Goal: Information Seeking & Learning: Check status

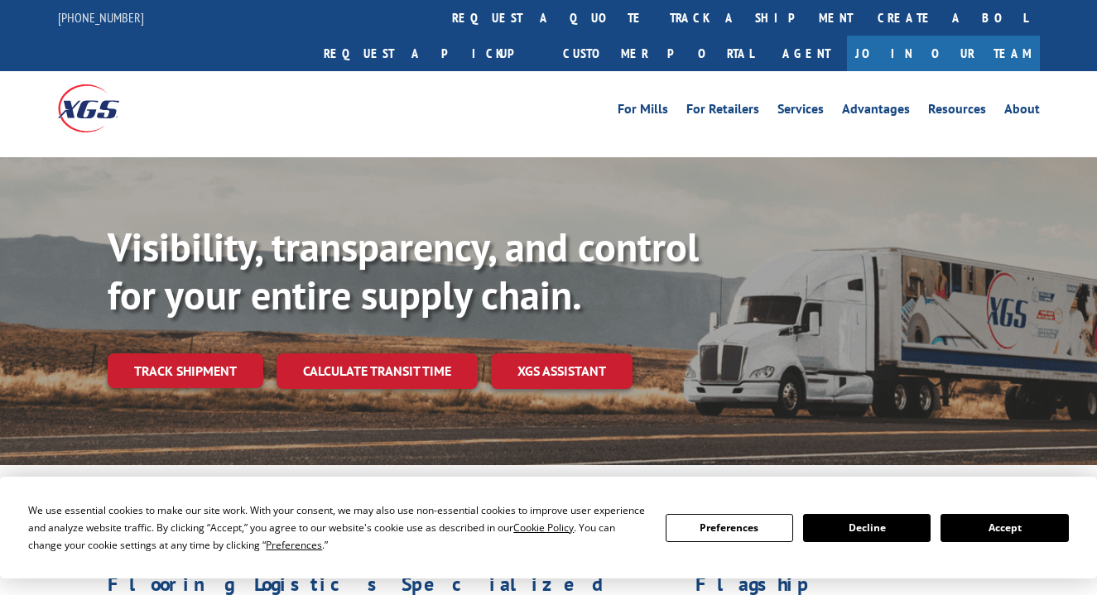
scroll to position [0, 28]
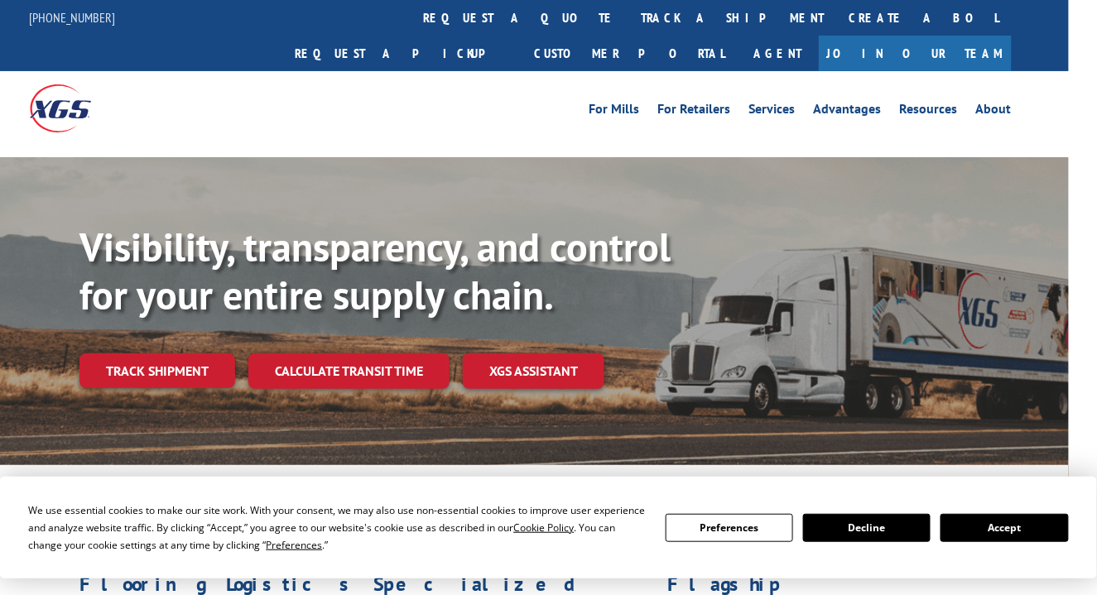
click at [268, 157] on div "Visibility, transparency, and control for your entire supply chain. Track shipm…" at bounding box center [520, 327] width 1097 height 340
click at [138, 353] on link "Track shipment" at bounding box center [157, 370] width 156 height 35
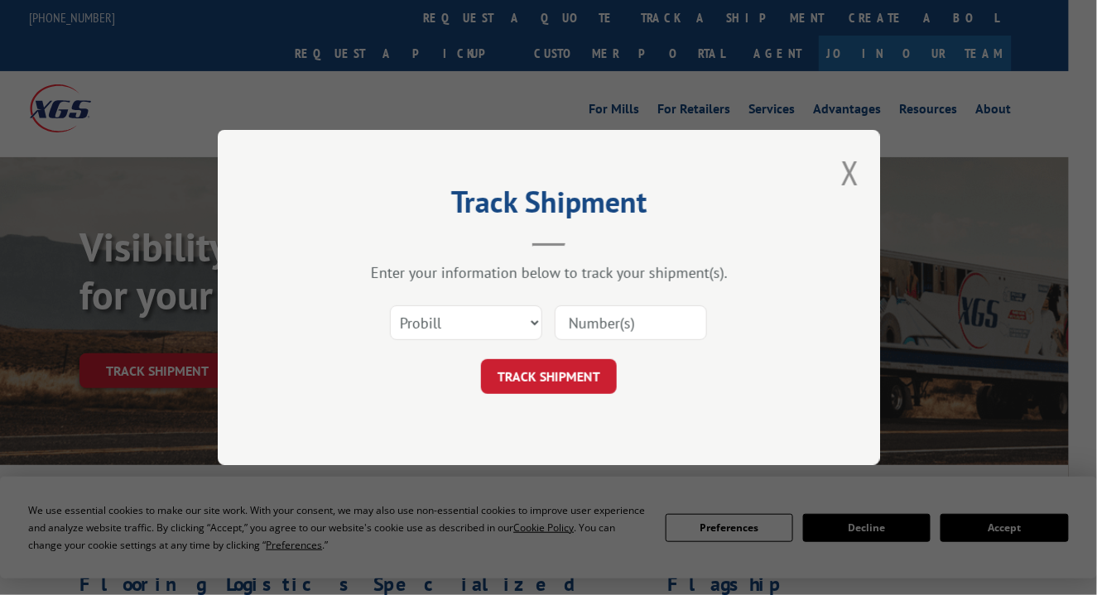
scroll to position [0, 0]
click at [462, 328] on select "Select category... Probill BOL PO" at bounding box center [466, 322] width 152 height 35
select select "bol"
click at [390, 305] on select "Select category... Probill BOL PO" at bounding box center [466, 322] width 152 height 35
click at [608, 328] on input at bounding box center [631, 322] width 152 height 35
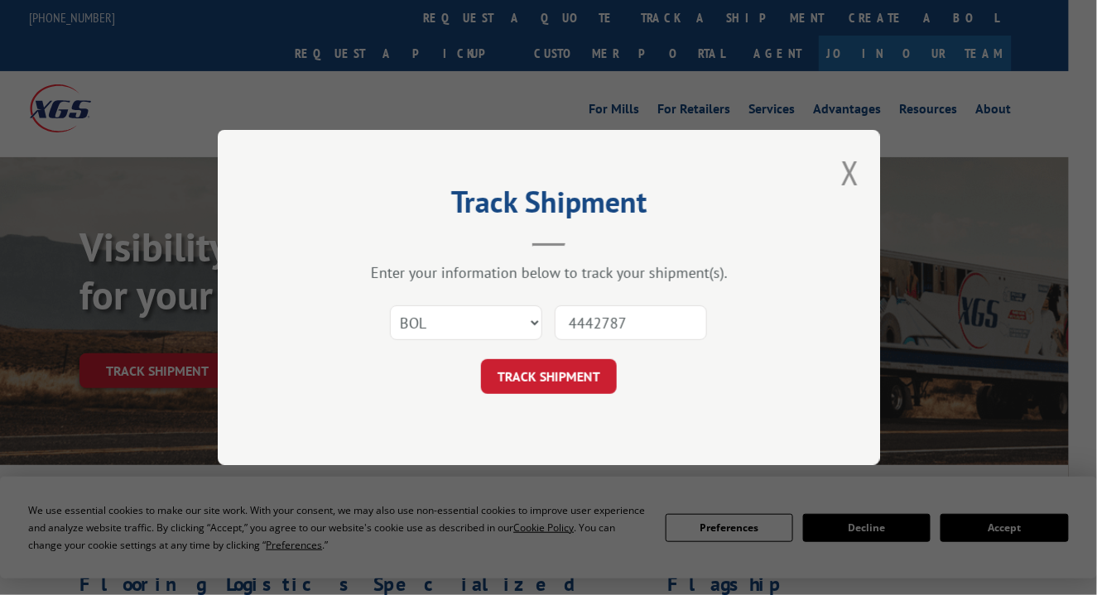
type input "4442787"
click at [548, 368] on button "TRACK SHIPMENT" at bounding box center [549, 376] width 136 height 35
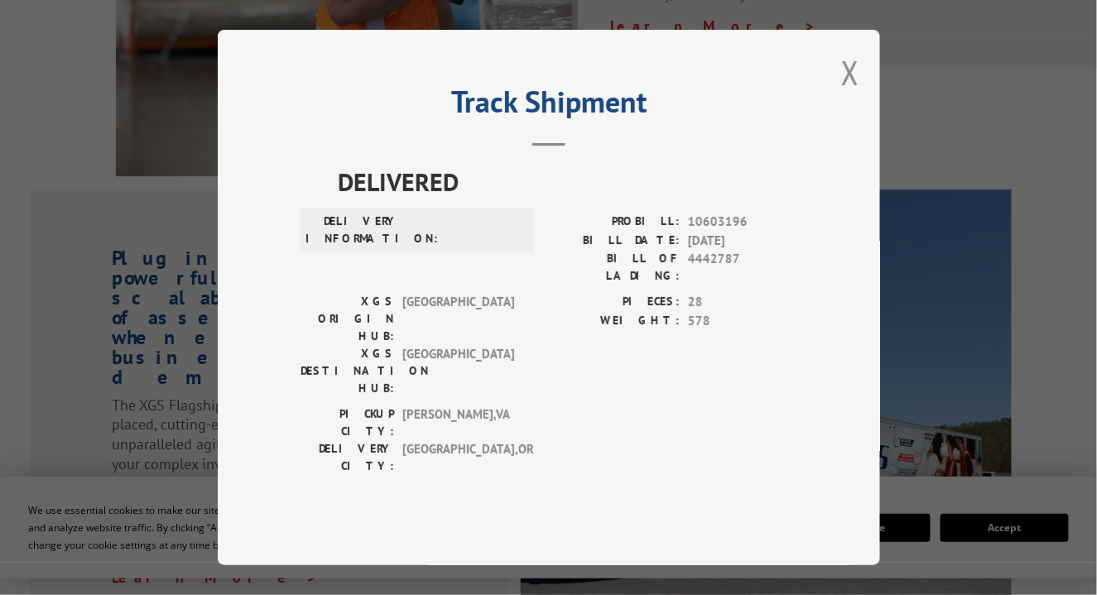
scroll to position [1624, 28]
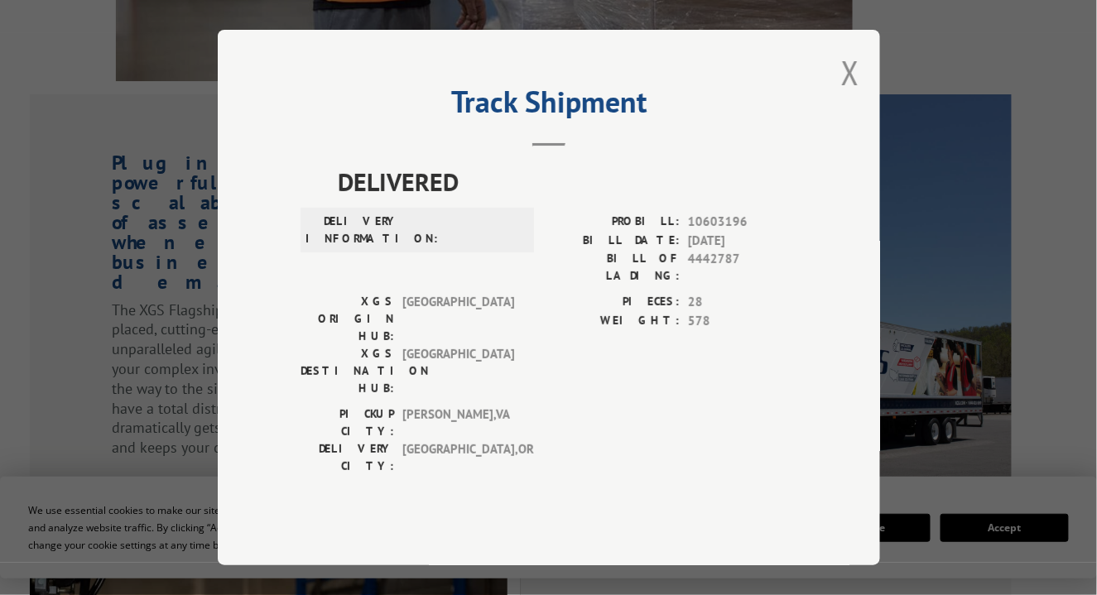
click at [512, 310] on span "[GEOGRAPHIC_DATA]" at bounding box center [458, 319] width 112 height 52
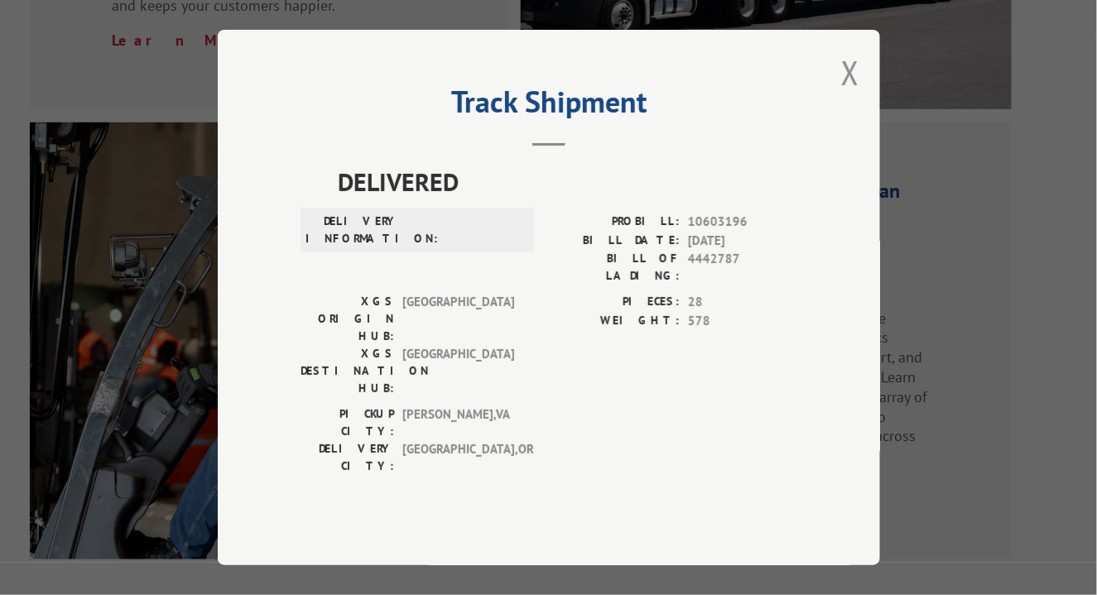
scroll to position [2065, 28]
click at [848, 94] on button "Close modal" at bounding box center [850, 72] width 18 height 44
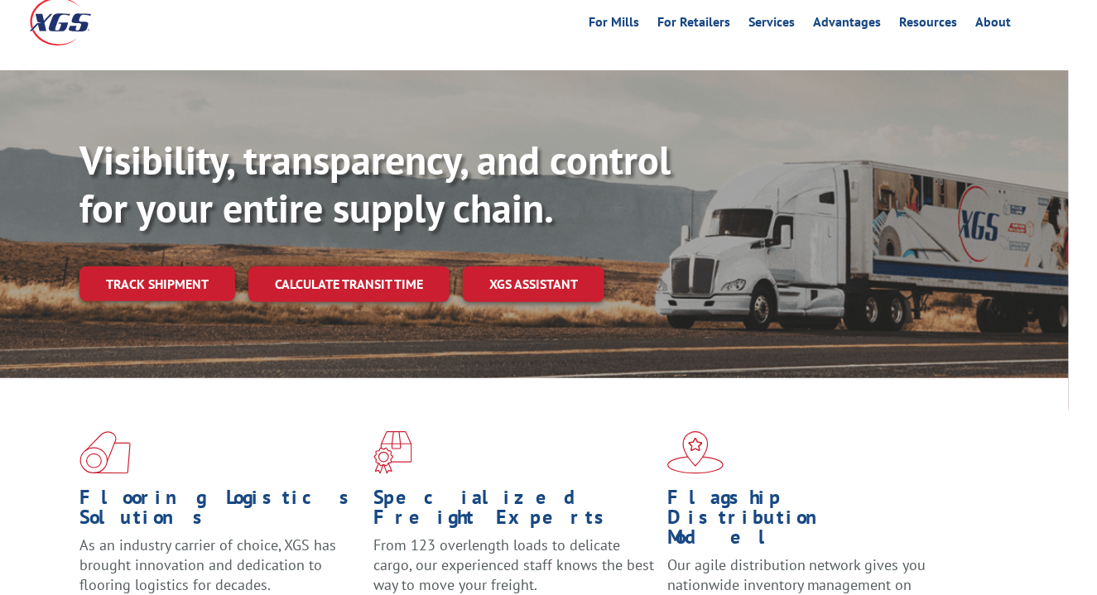
scroll to position [0, 28]
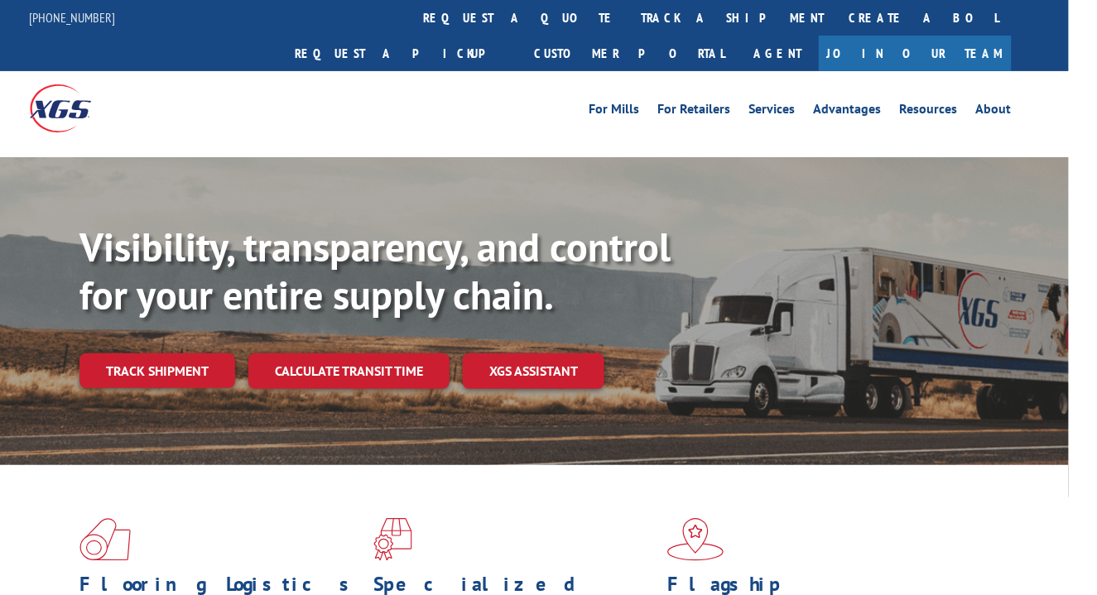
click at [629, 7] on link "track a shipment" at bounding box center [733, 18] width 208 height 36
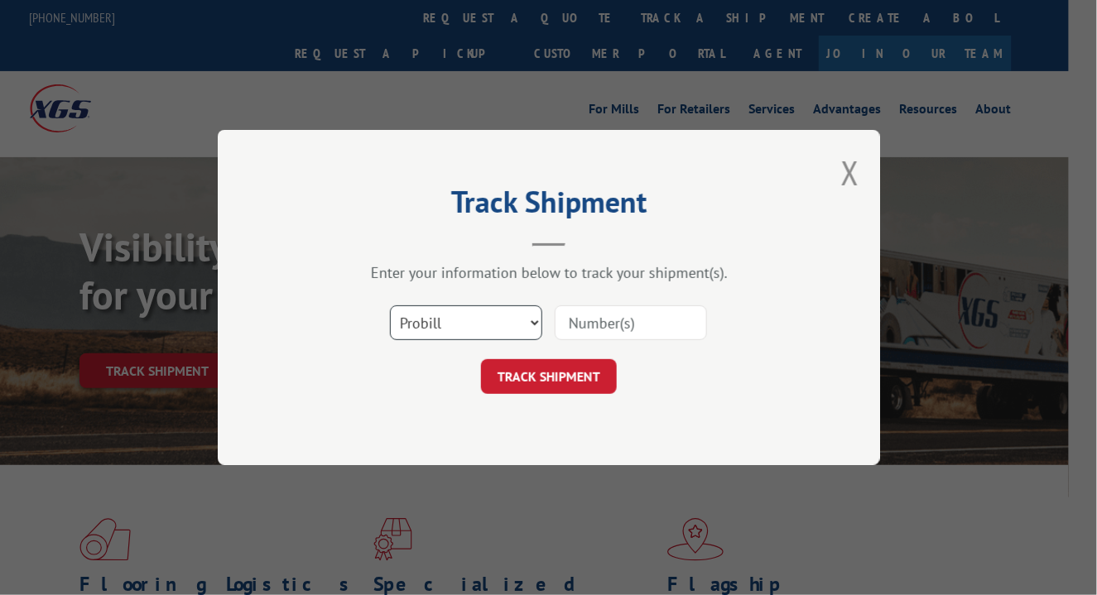
click at [483, 325] on select "Select category... Probill BOL PO" at bounding box center [466, 322] width 152 height 35
select select "bol"
click at [390, 305] on select "Select category... Probill BOL PO" at bounding box center [466, 322] width 152 height 35
click at [584, 332] on input at bounding box center [631, 322] width 152 height 35
type input "444278"
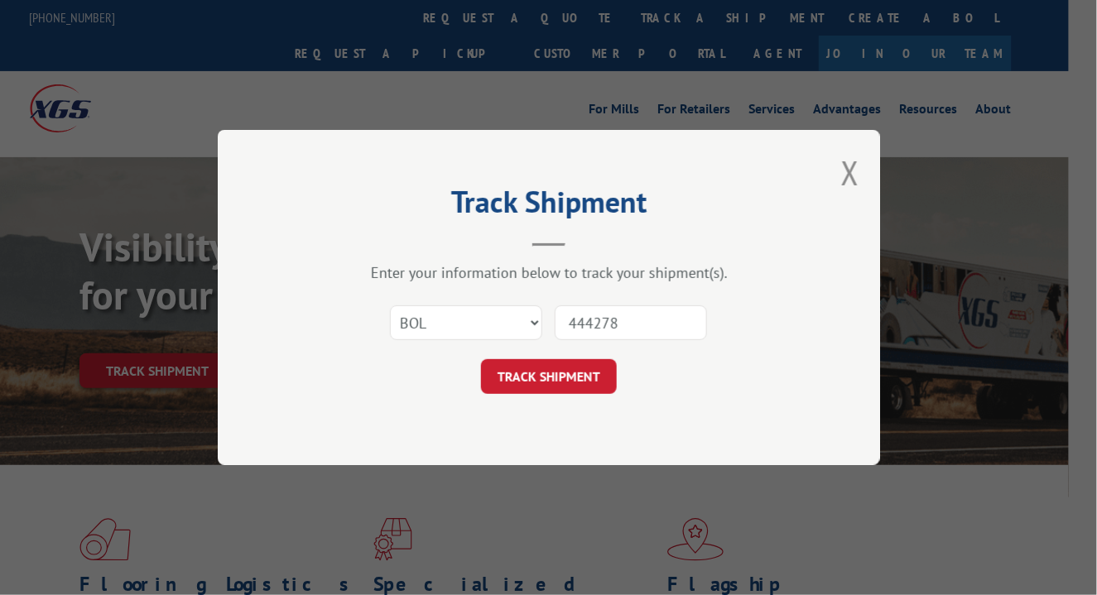
click at [536, 378] on button "TRACK SHIPMENT" at bounding box center [549, 376] width 136 height 35
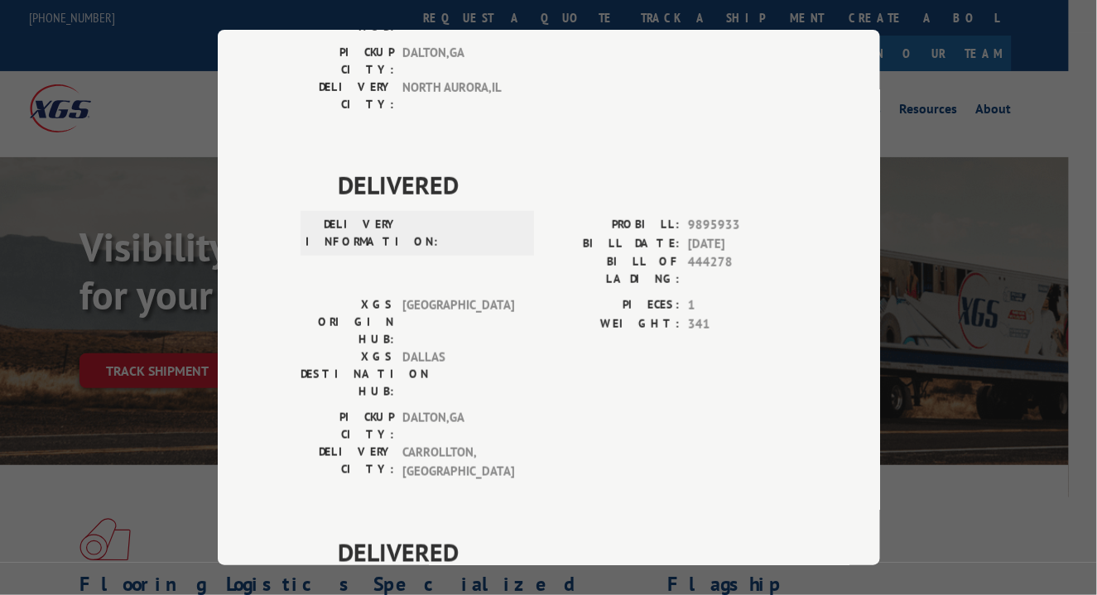
scroll to position [0, 0]
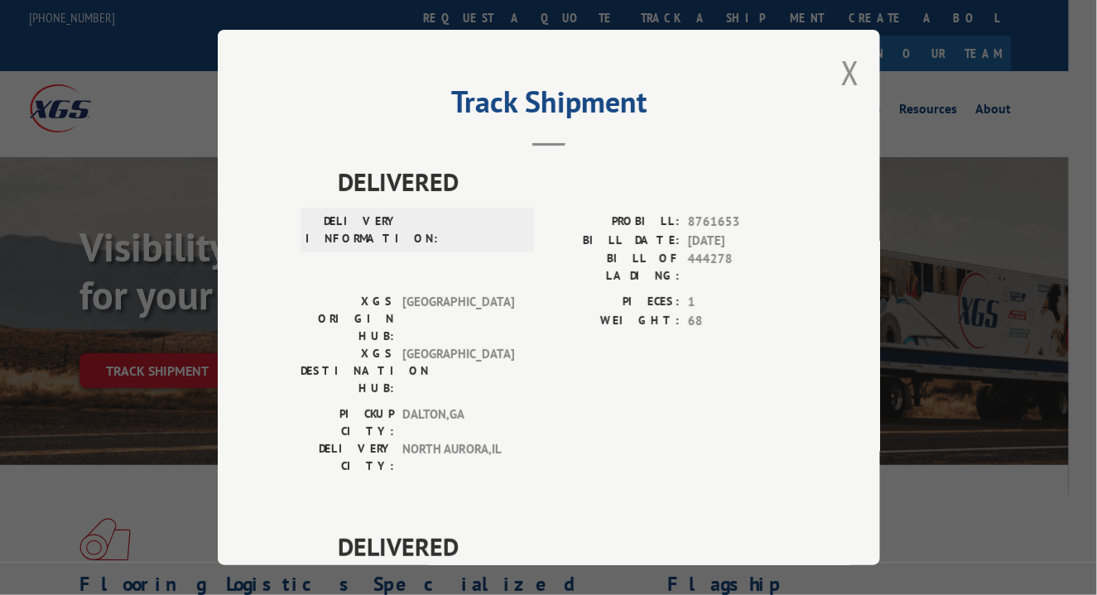
click at [843, 69] on button "Close modal" at bounding box center [850, 72] width 18 height 44
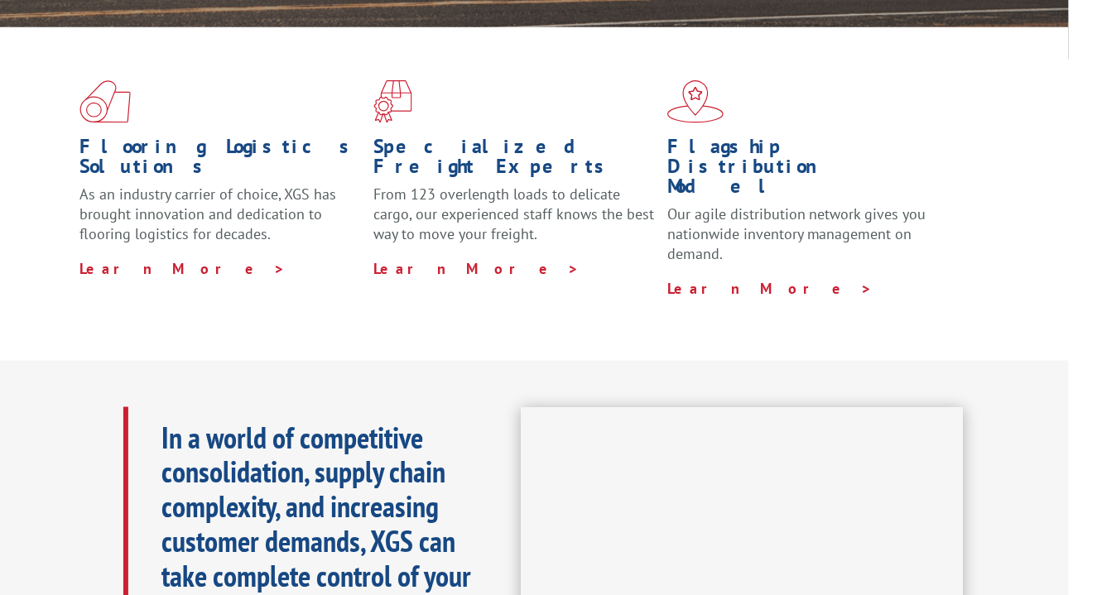
scroll to position [0, 28]
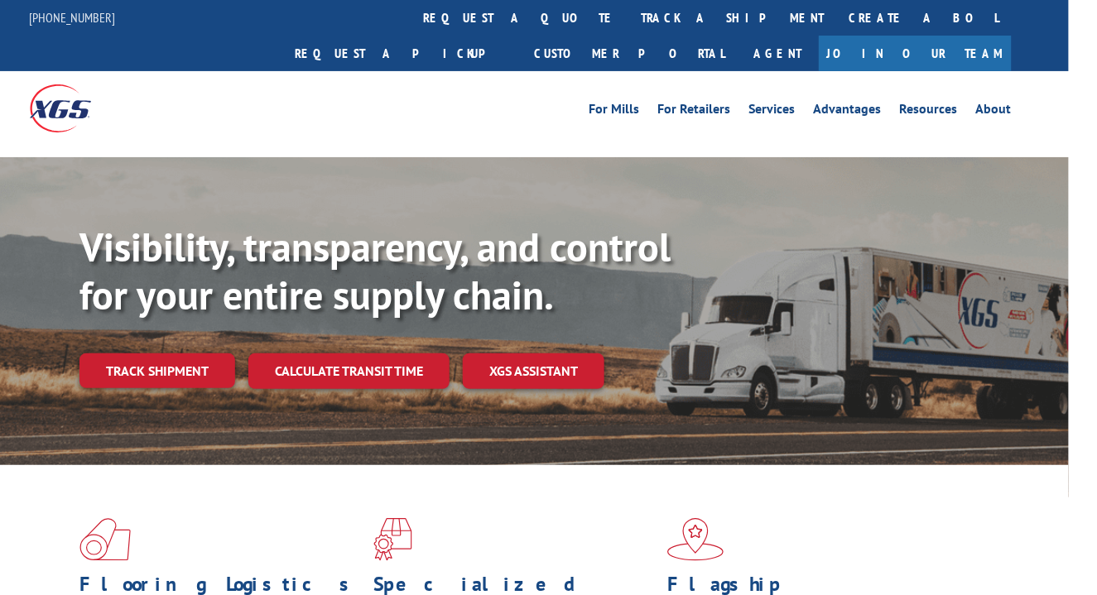
click at [151, 353] on link "Track shipment" at bounding box center [157, 370] width 156 height 35
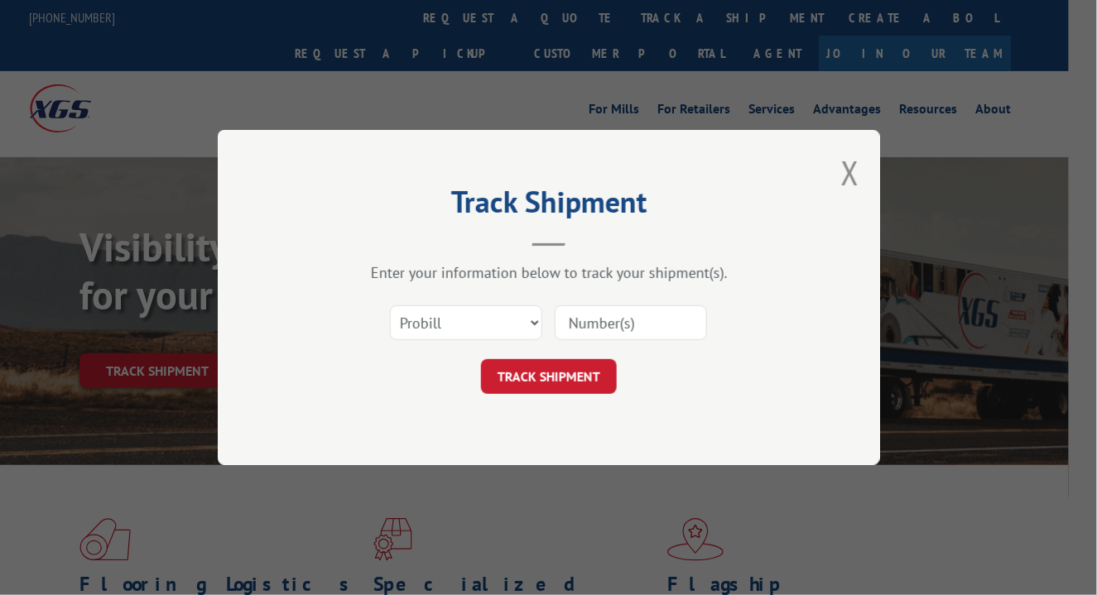
scroll to position [0, 0]
click at [430, 321] on select "Select category... Probill BOL PO" at bounding box center [466, 322] width 152 height 35
select select "bol"
click at [390, 305] on select "Select category... Probill BOL PO" at bounding box center [466, 322] width 152 height 35
click at [575, 320] on input at bounding box center [631, 322] width 152 height 35
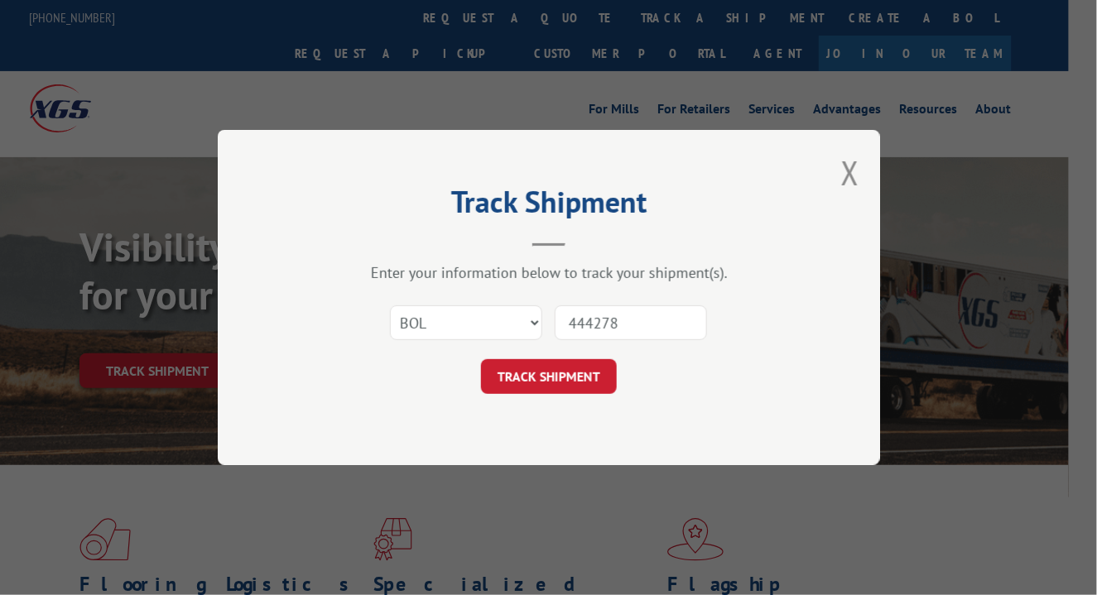
type input "444278"
click at [535, 389] on button "TRACK SHIPMENT" at bounding box center [549, 376] width 136 height 35
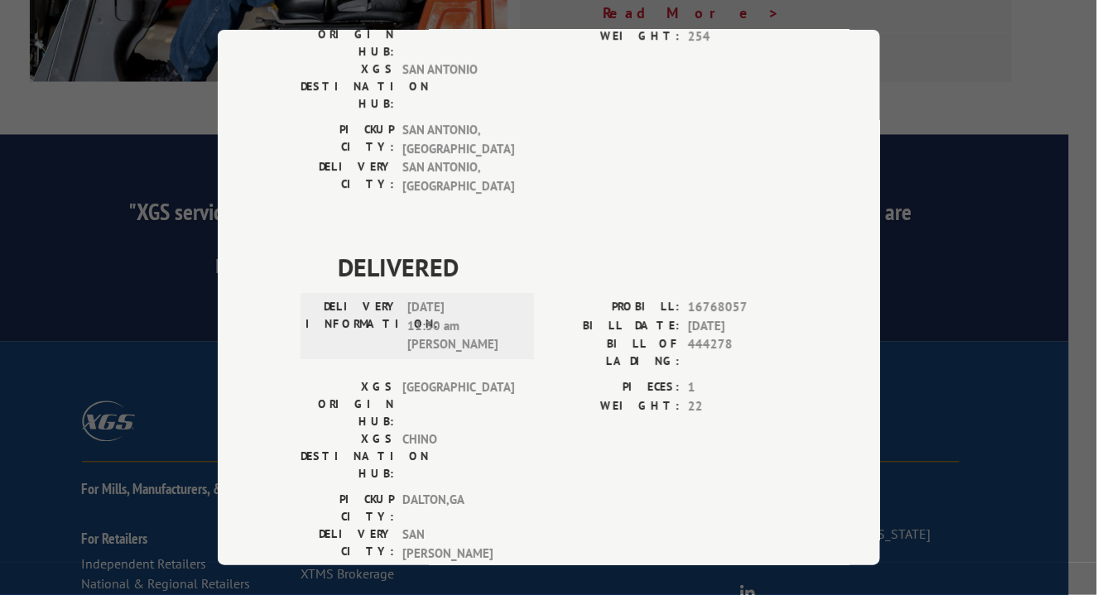
scroll to position [1381, 0]
